Goal: Information Seeking & Learning: Learn about a topic

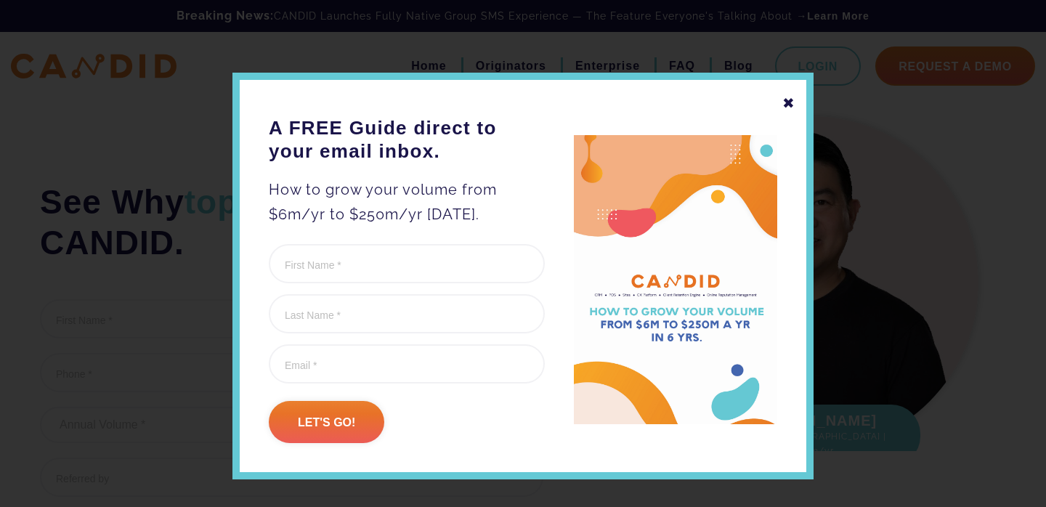
click at [791, 103] on div "✖" at bounding box center [789, 103] width 13 height 25
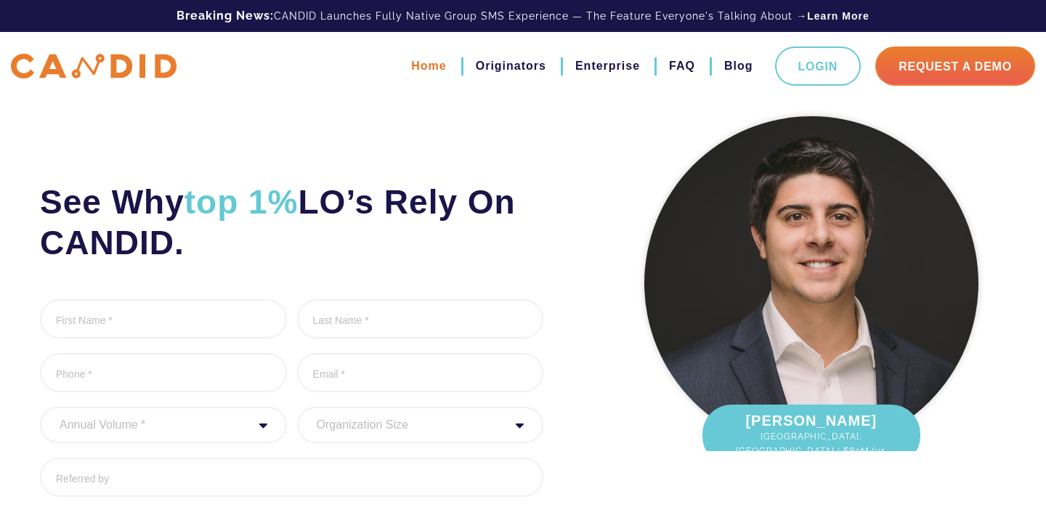
click at [427, 68] on link "Home" at bounding box center [428, 66] width 35 height 25
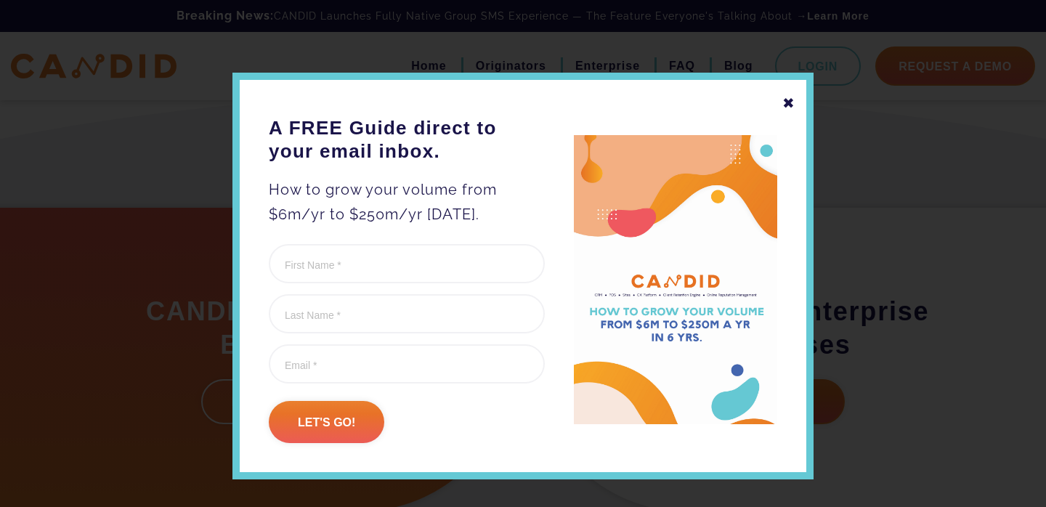
scroll to position [365, 0]
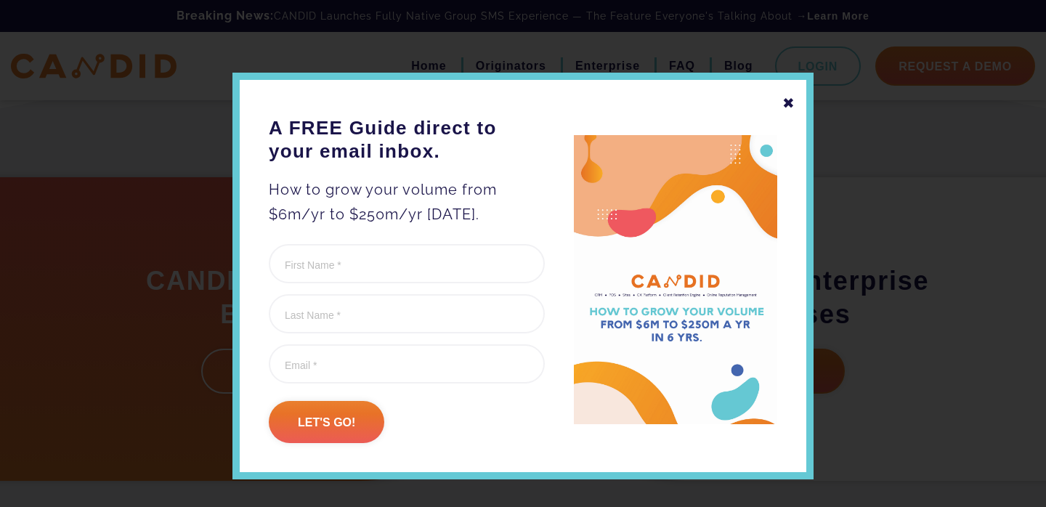
click at [791, 102] on div "✖" at bounding box center [789, 103] width 13 height 25
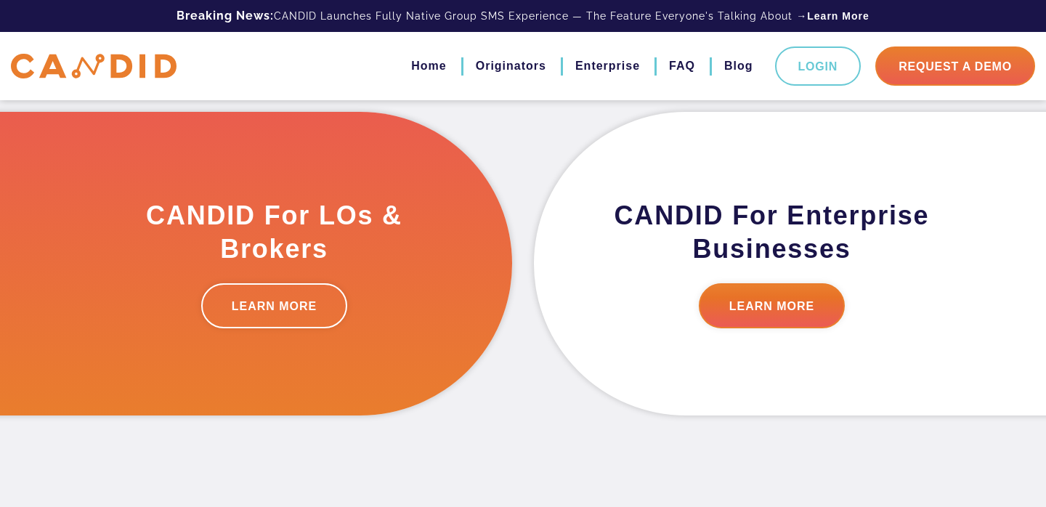
scroll to position [442, 0]
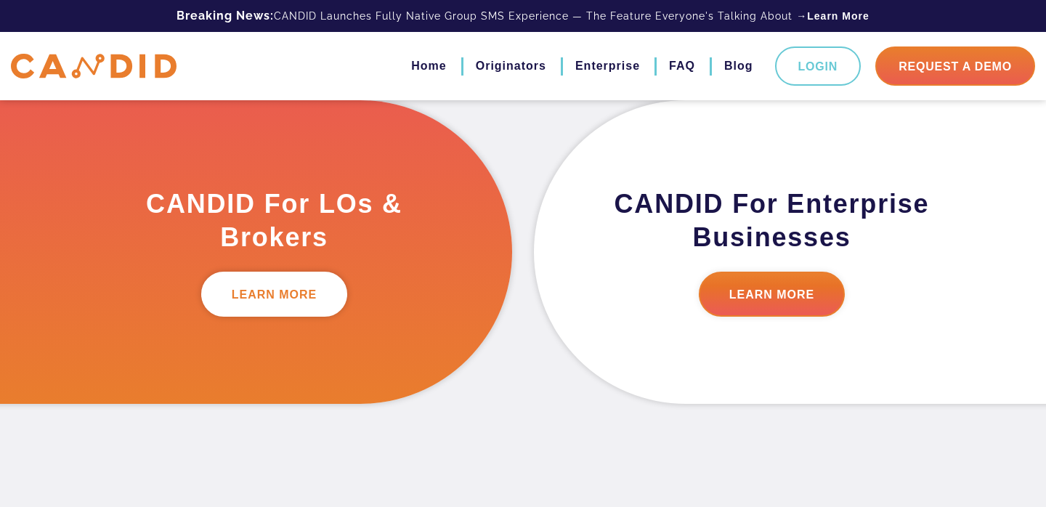
click at [278, 303] on link "LEARN MORE" at bounding box center [274, 294] width 147 height 45
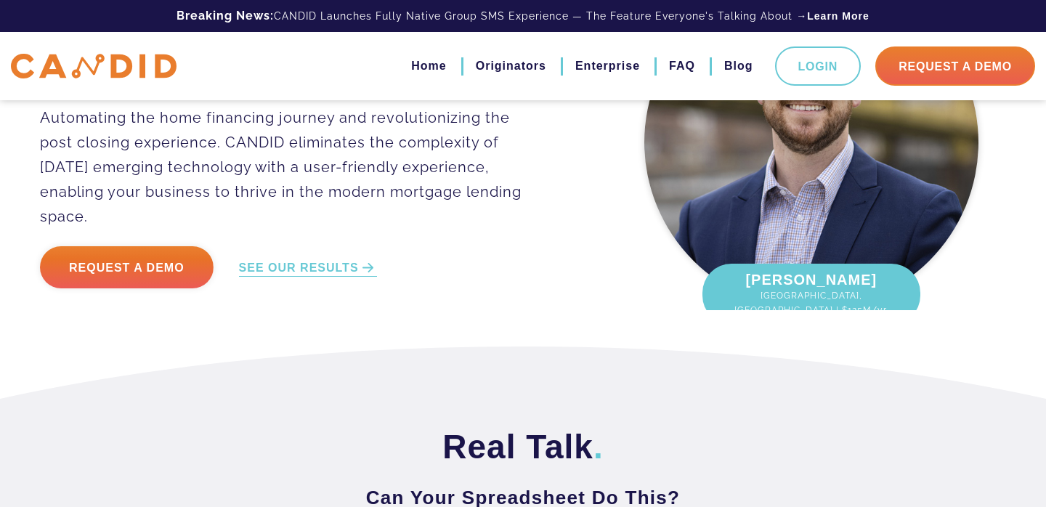
scroll to position [142, 0]
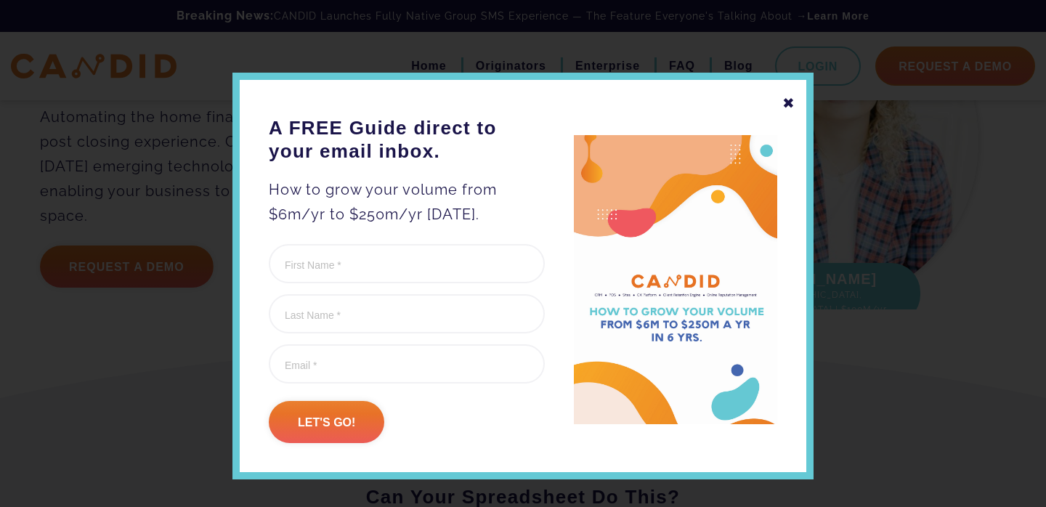
click at [791, 103] on div "✖" at bounding box center [789, 103] width 13 height 25
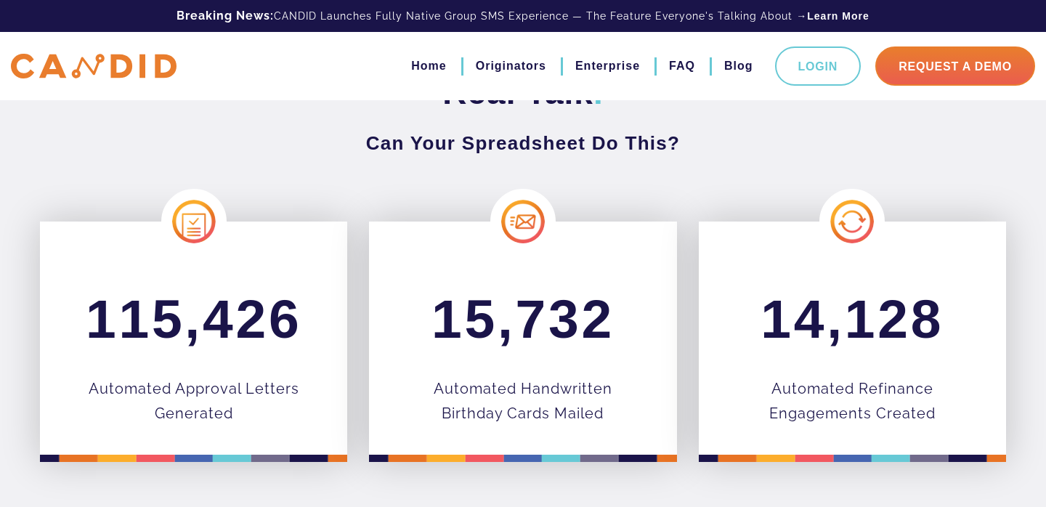
scroll to position [0, 0]
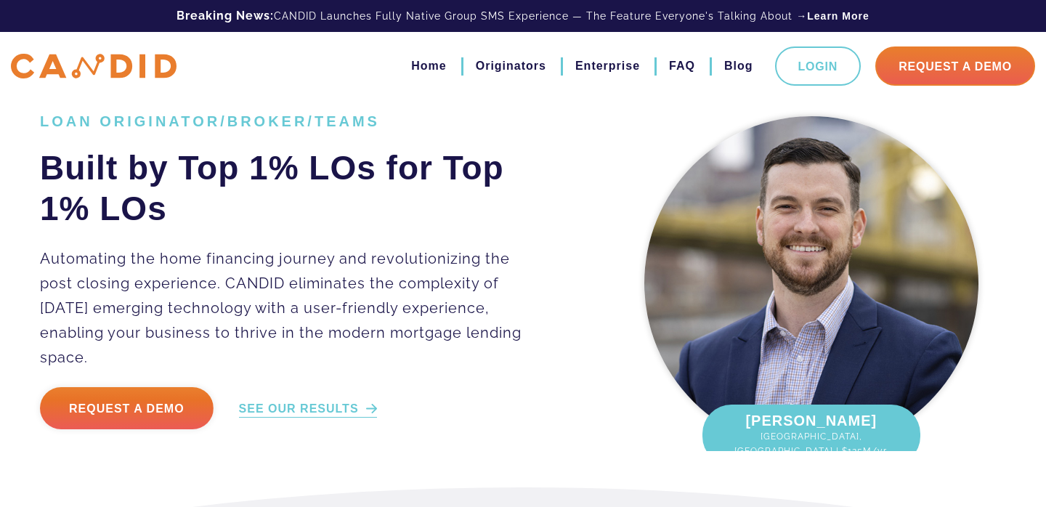
click at [307, 401] on link "SEE OUR RESULTS" at bounding box center [308, 409] width 138 height 17
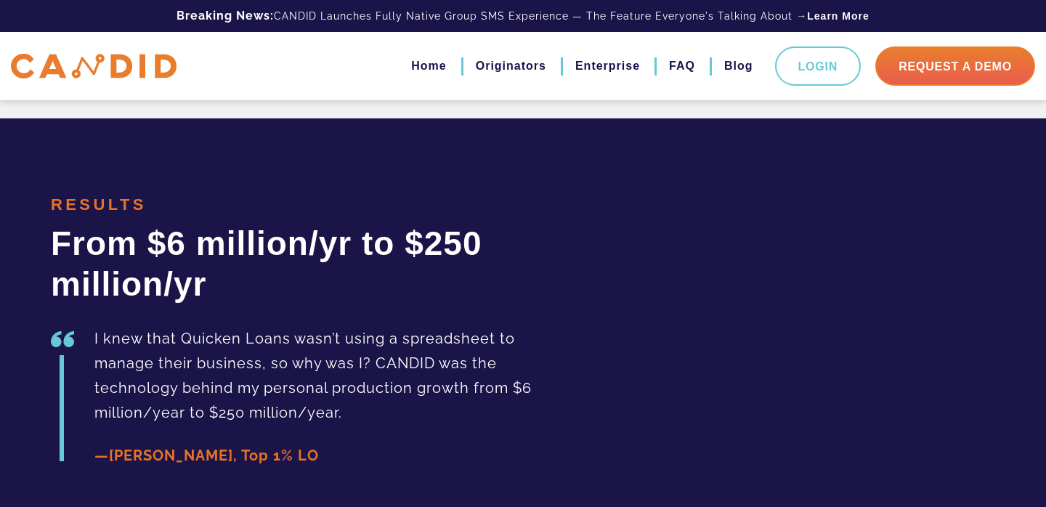
scroll to position [3257, 0]
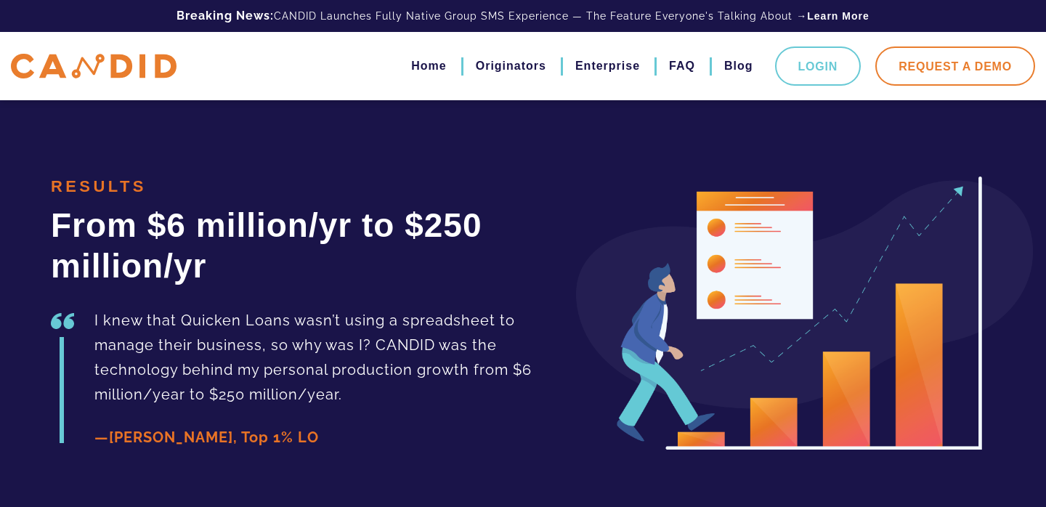
click at [963, 78] on link "Request A Demo" at bounding box center [956, 66] width 160 height 39
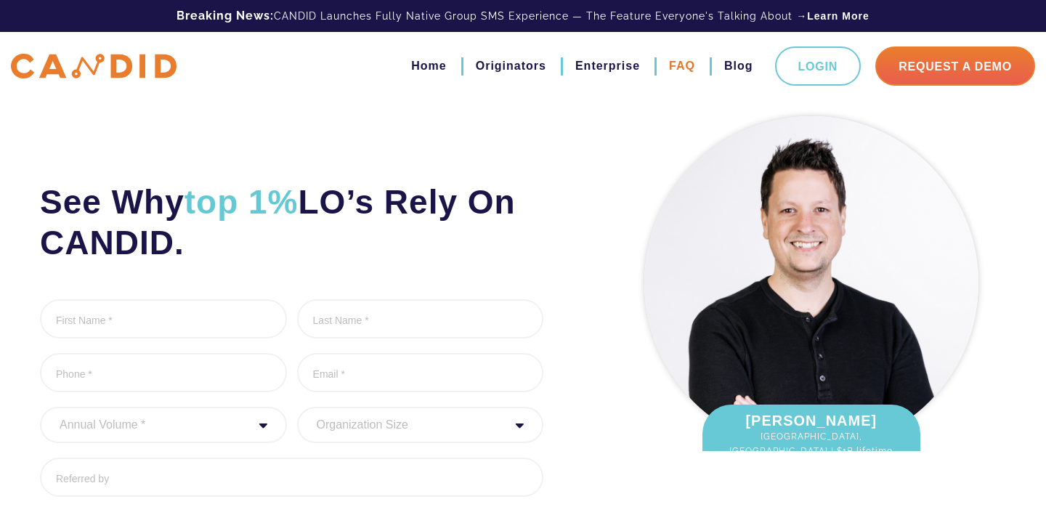
click at [683, 64] on link "FAQ" at bounding box center [682, 66] width 26 height 25
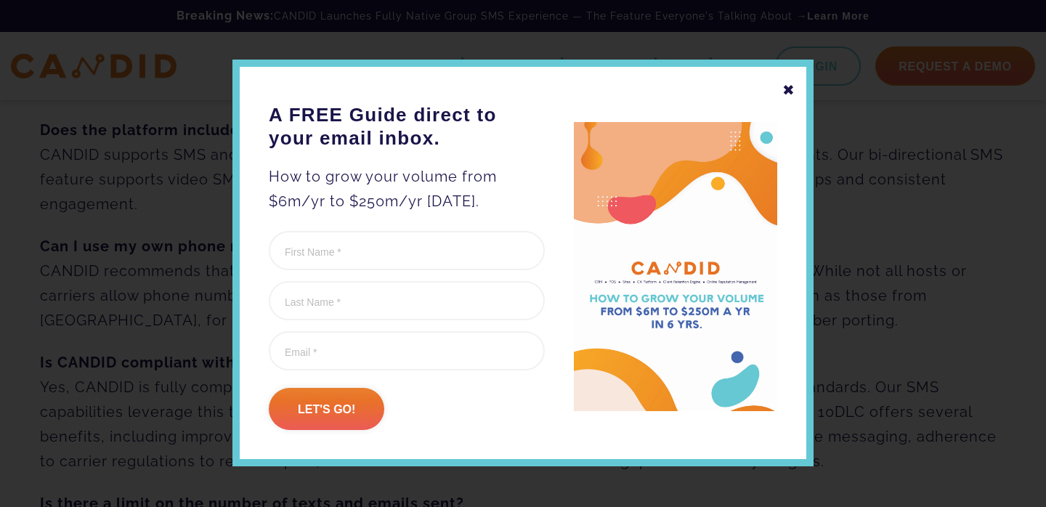
scroll to position [23, 0]
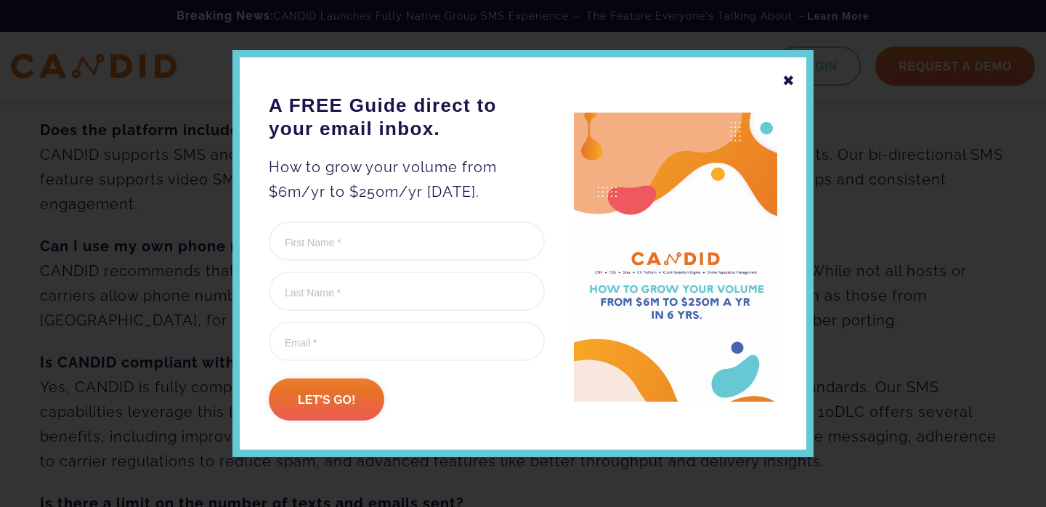
click at [788, 81] on div "✖" at bounding box center [789, 80] width 13 height 25
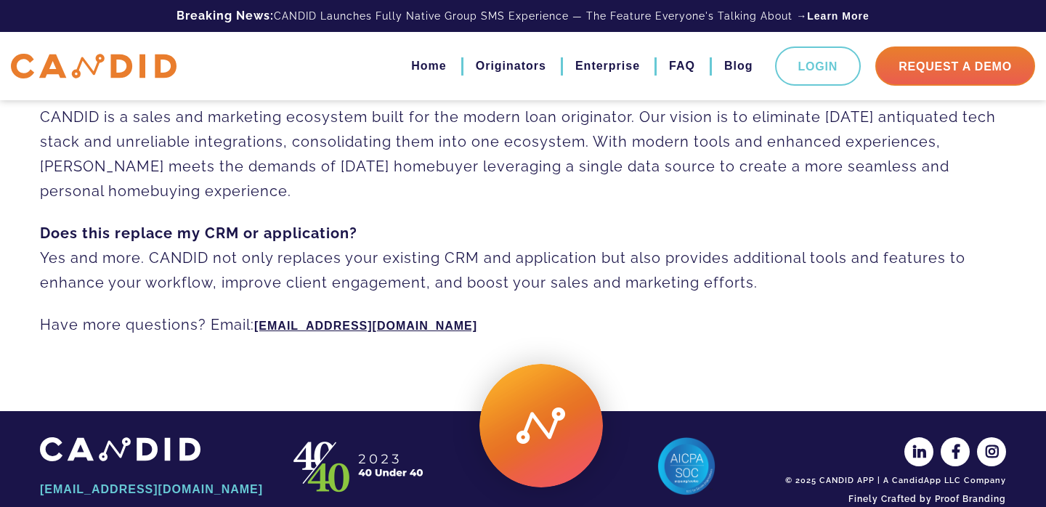
scroll to position [1152, 0]
